Goal: Feedback & Contribution: Leave review/rating

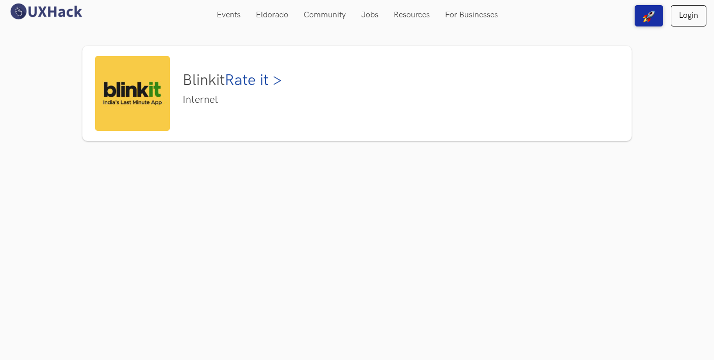
click at [45, 318] on div "Blinkit Rate it > Internet" at bounding box center [357, 180] width 714 height 360
click at [265, 81] on link "Rate it >" at bounding box center [253, 80] width 57 height 18
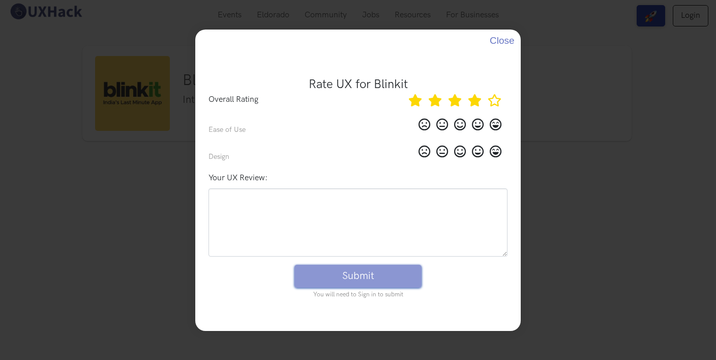
click at [469, 104] on icon at bounding box center [475, 100] width 14 height 12
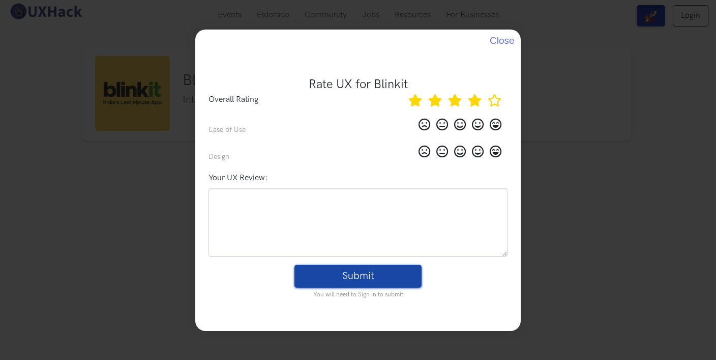
click at [475, 122] on icon at bounding box center [478, 124] width 12 height 12
click at [0, 0] on input "radio" at bounding box center [0, 0] width 0 height 0
click at [457, 153] on icon at bounding box center [460, 151] width 12 height 12
click at [0, 0] on input "radio" at bounding box center [0, 0] width 0 height 0
click at [390, 276] on button "Submit" at bounding box center [357, 275] width 127 height 23
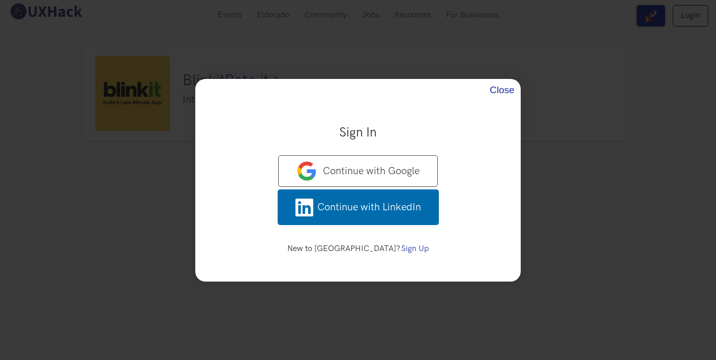
click at [508, 86] on button "Close" at bounding box center [501, 90] width 22 height 22
